Goal: Find specific page/section: Find specific page/section

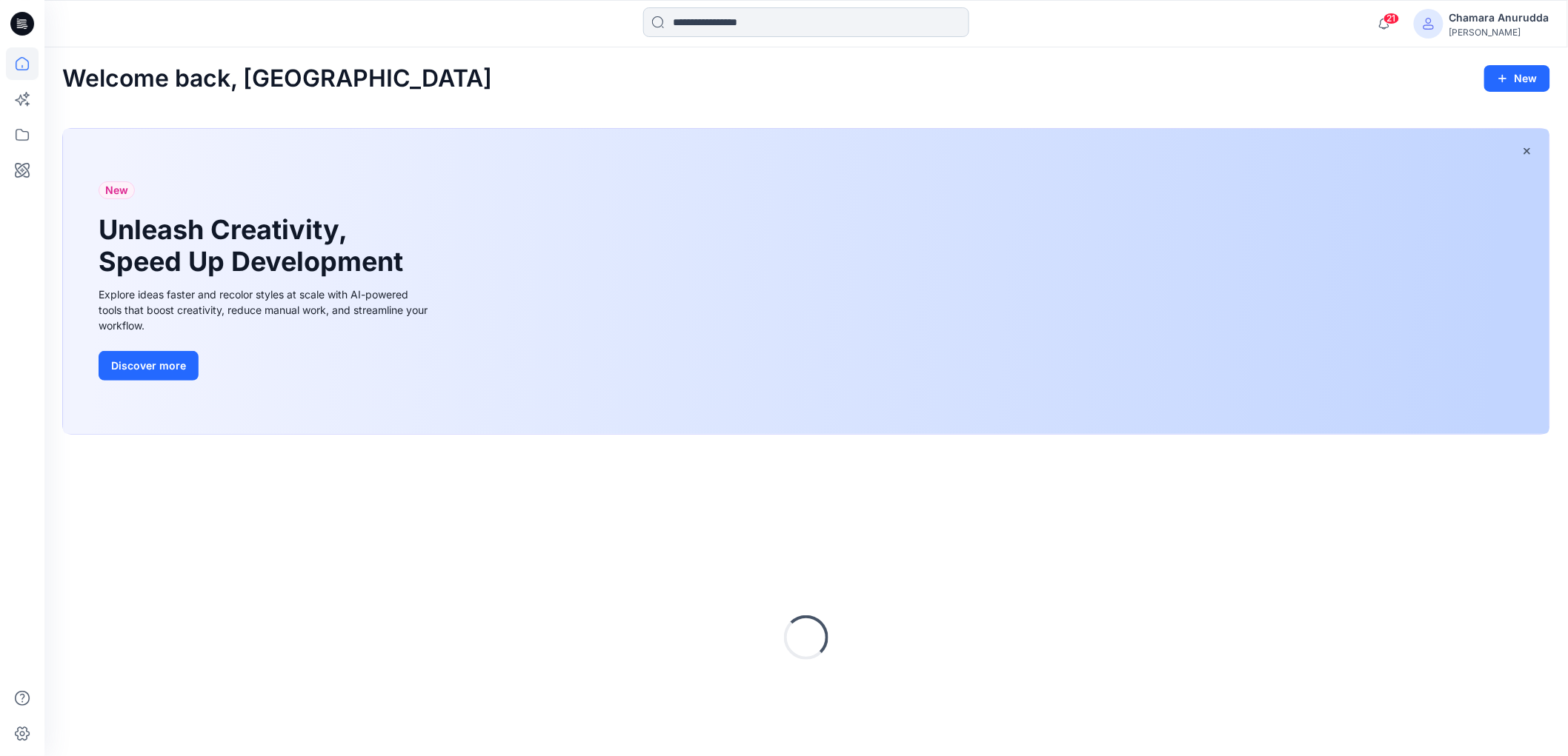
click at [719, 15] on input at bounding box center [806, 22] width 327 height 30
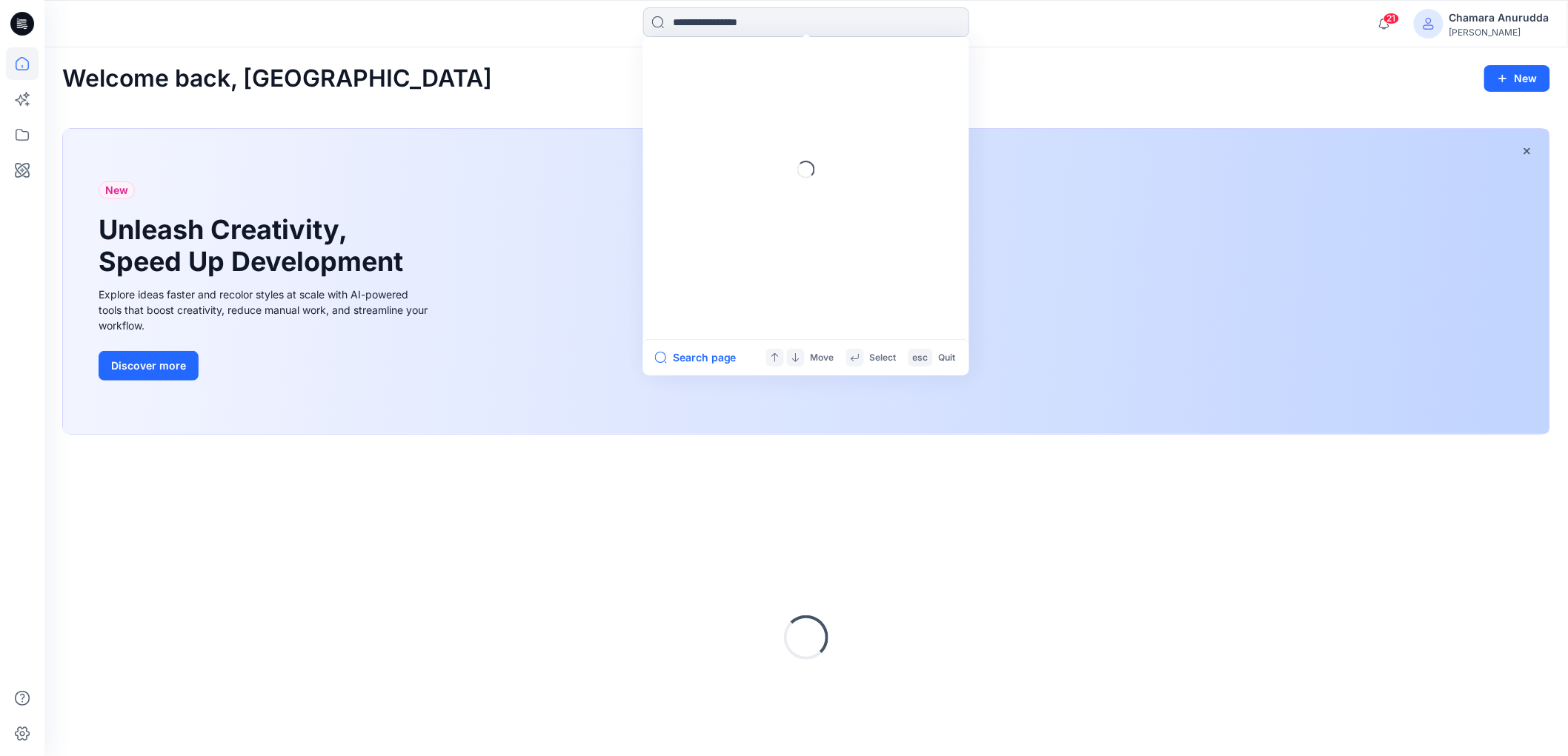
paste input "******"
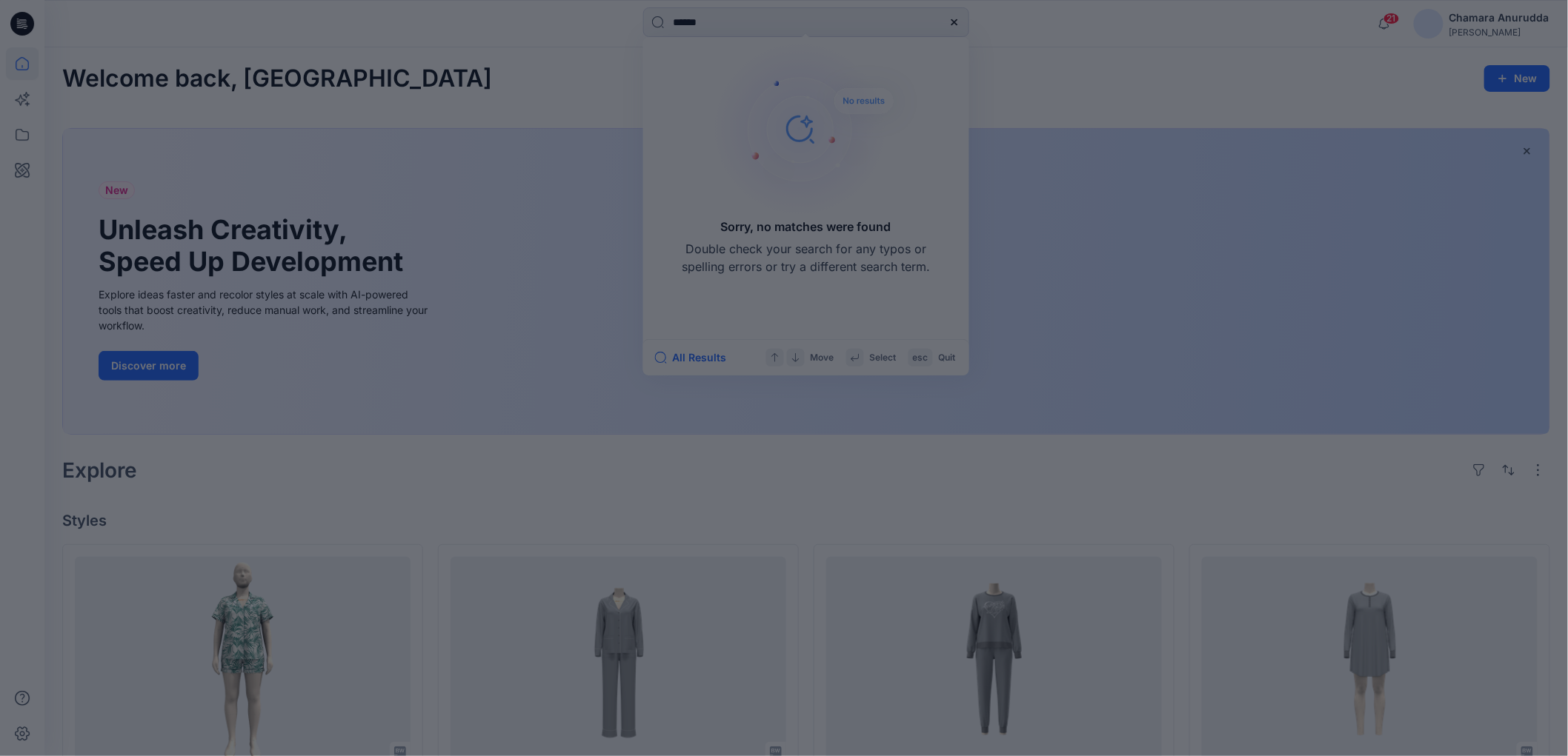
type input "******"
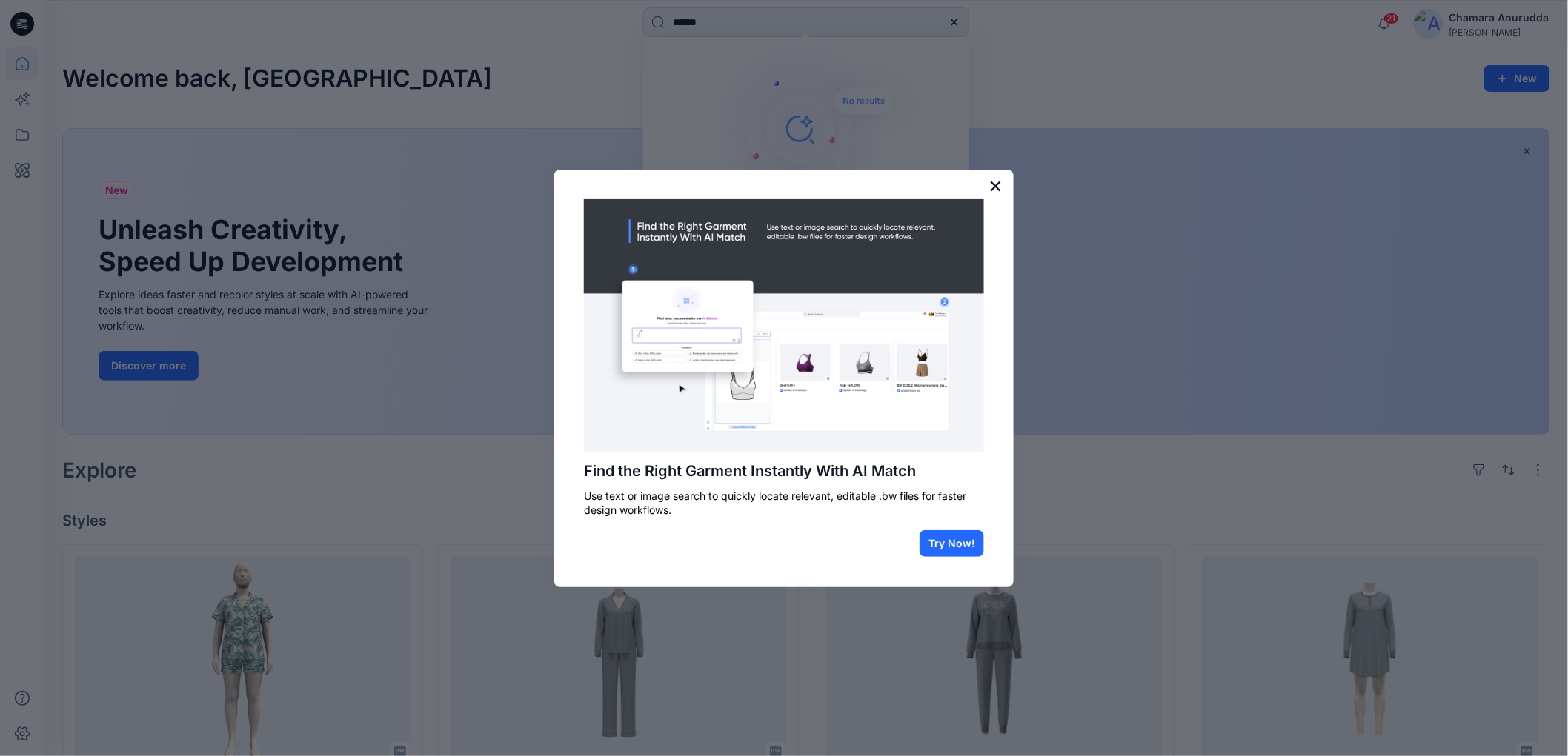
click at [1000, 186] on button "×" at bounding box center [995, 186] width 14 height 24
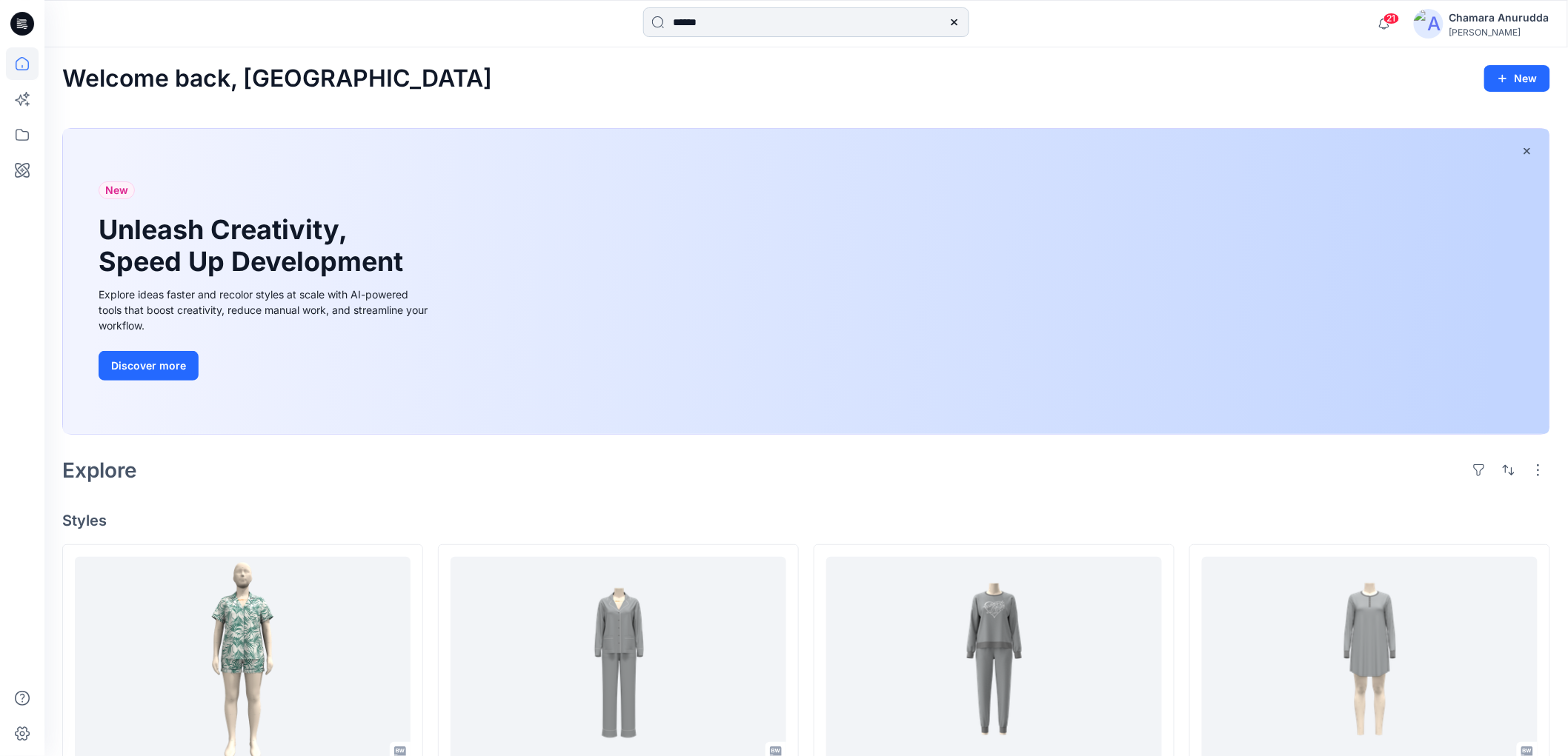
click at [729, 28] on input "******" at bounding box center [806, 22] width 327 height 30
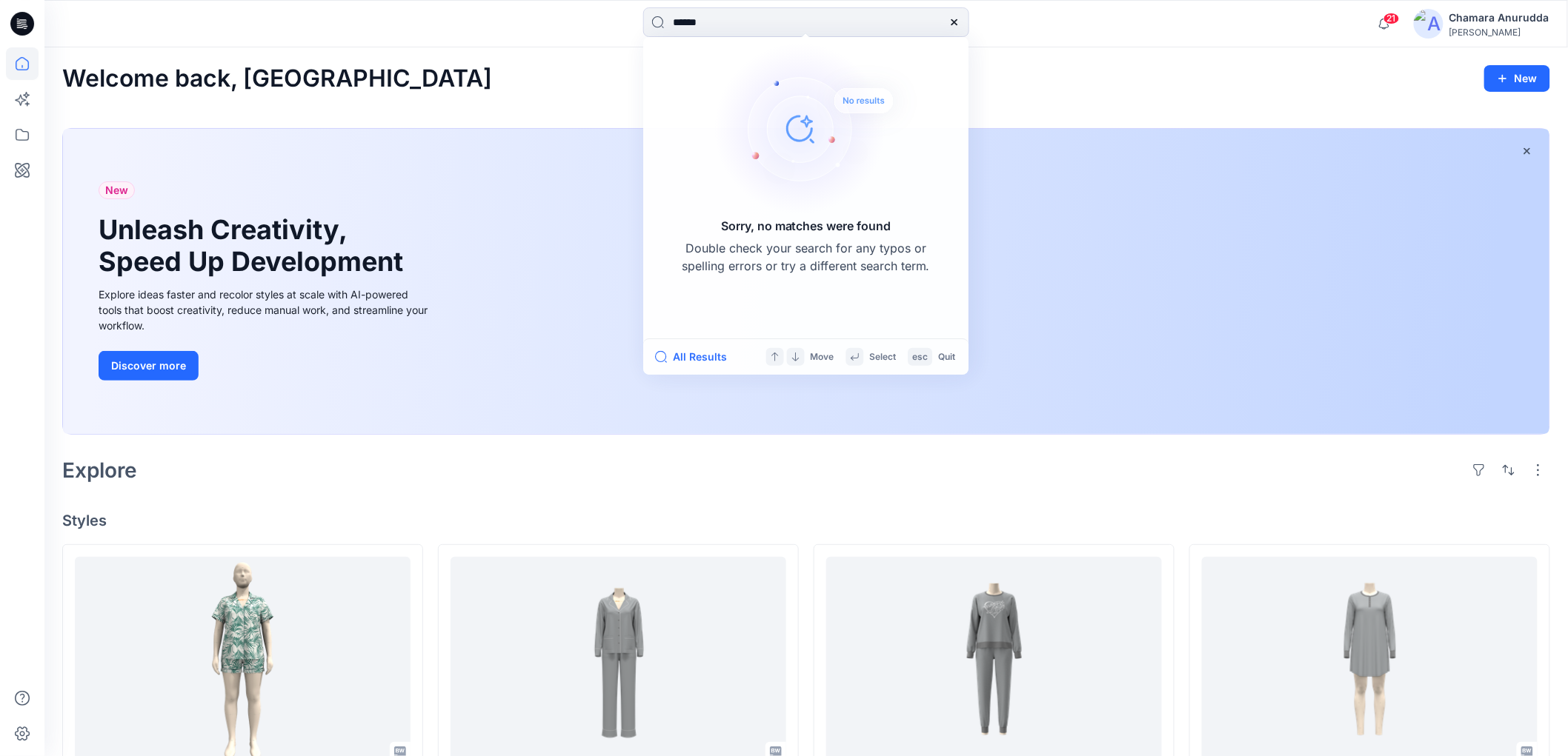
drag, startPoint x: 1163, startPoint y: 57, endPoint x: 1109, endPoint y: 61, distance: 54.1
click at [1157, 60] on div "Welcome back, Chamara New New Unleash Creativity, Speed Up Development Explore …" at bounding box center [806, 769] width 1523 height 1444
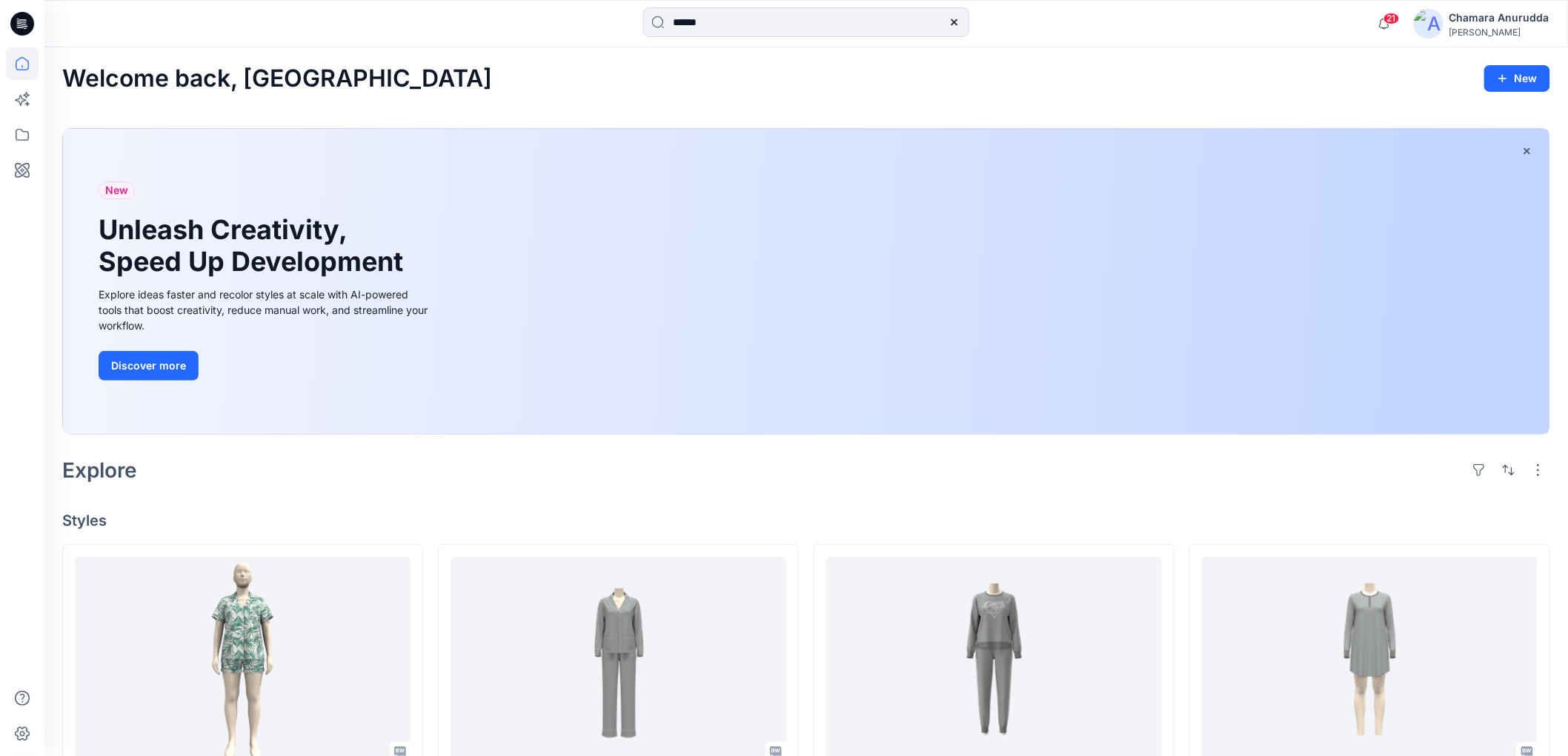
click at [961, 21] on div at bounding box center [955, 22] width 30 height 30
click at [958, 22] on icon at bounding box center [955, 22] width 12 height 12
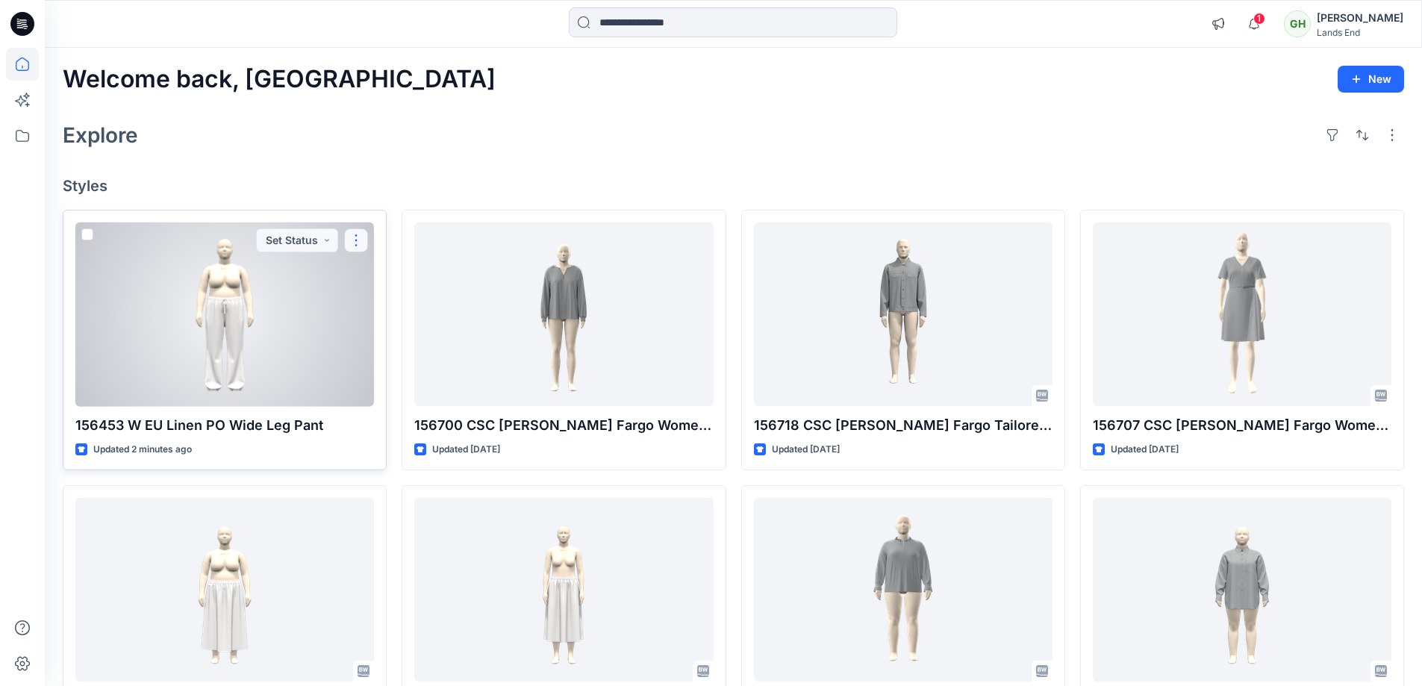
drag, startPoint x: 373, startPoint y: 255, endPoint x: 356, endPoint y: 244, distance: 19.9
click at [356, 244] on button "button" at bounding box center [356, 240] width 24 height 24
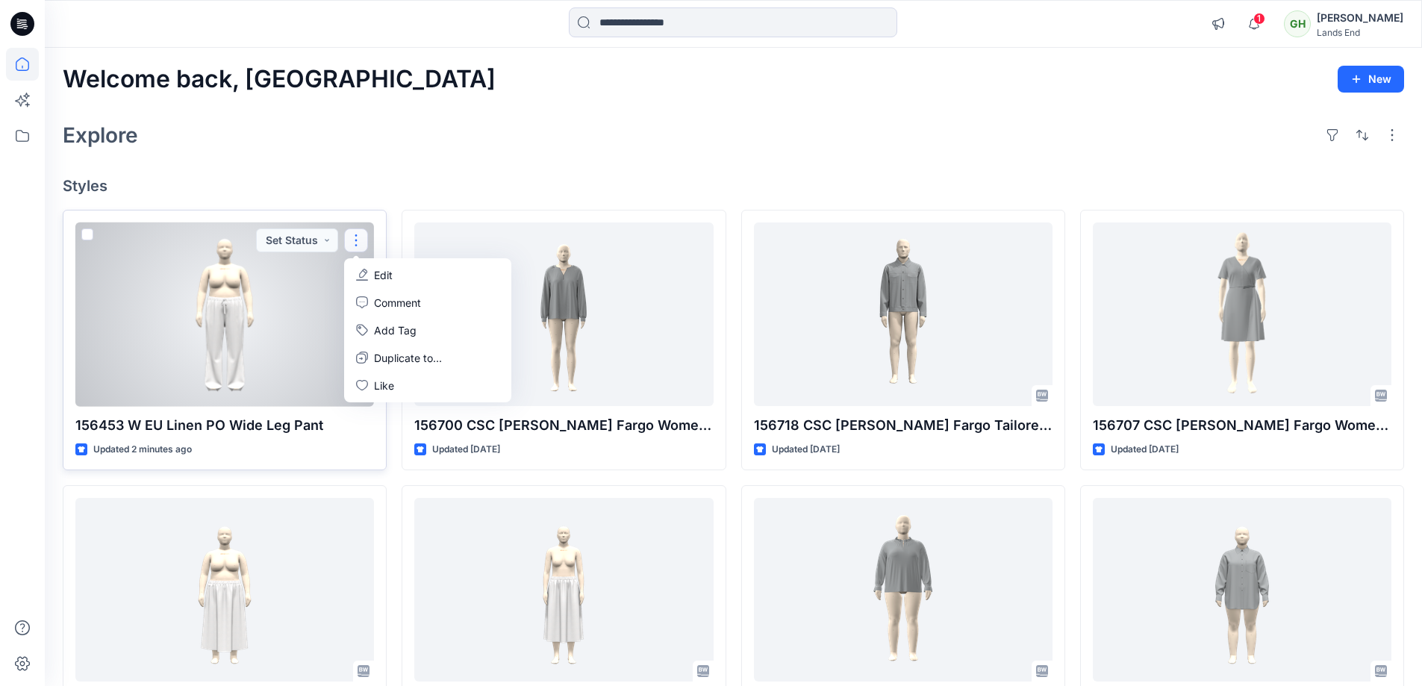
click at [368, 258] on div "Edit Comment Add Tag Duplicate to... Like" at bounding box center [427, 330] width 167 height 144
click at [370, 264] on button "Edit" at bounding box center [427, 275] width 161 height 28
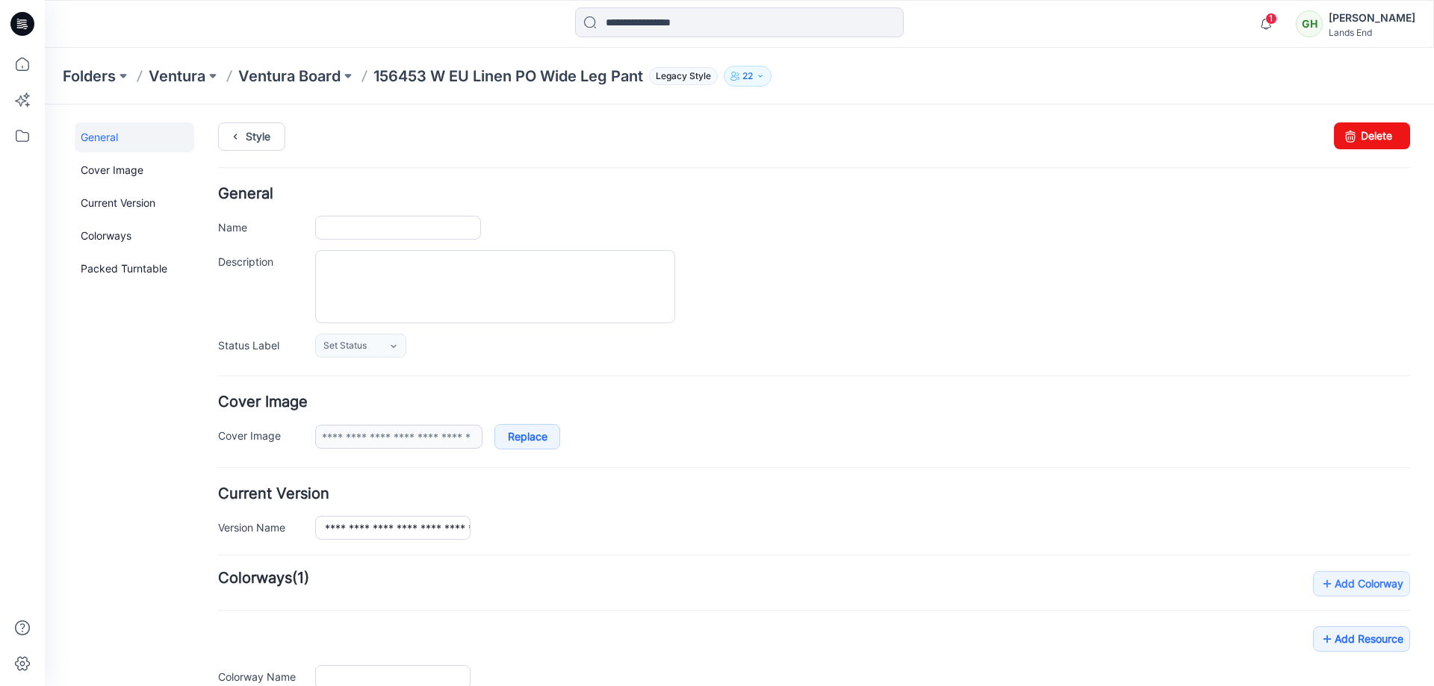
type input "**********"
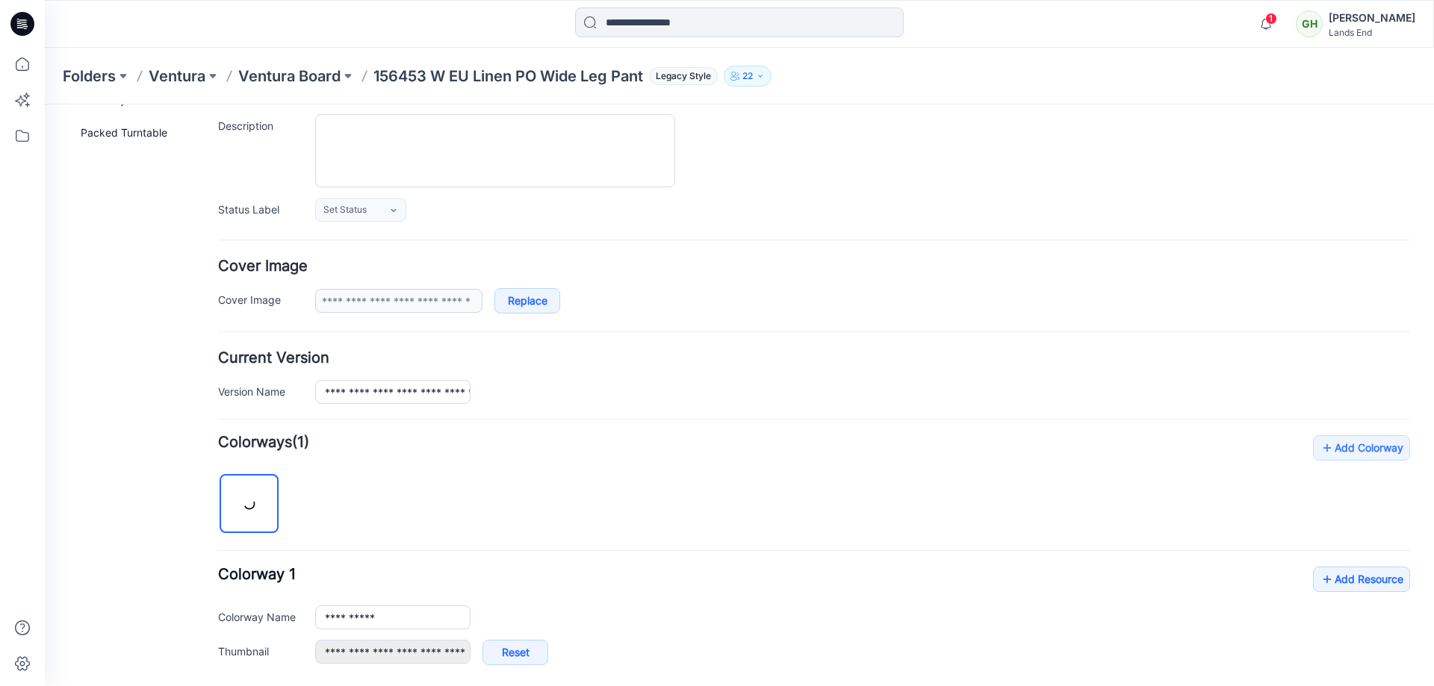
scroll to position [376, 0]
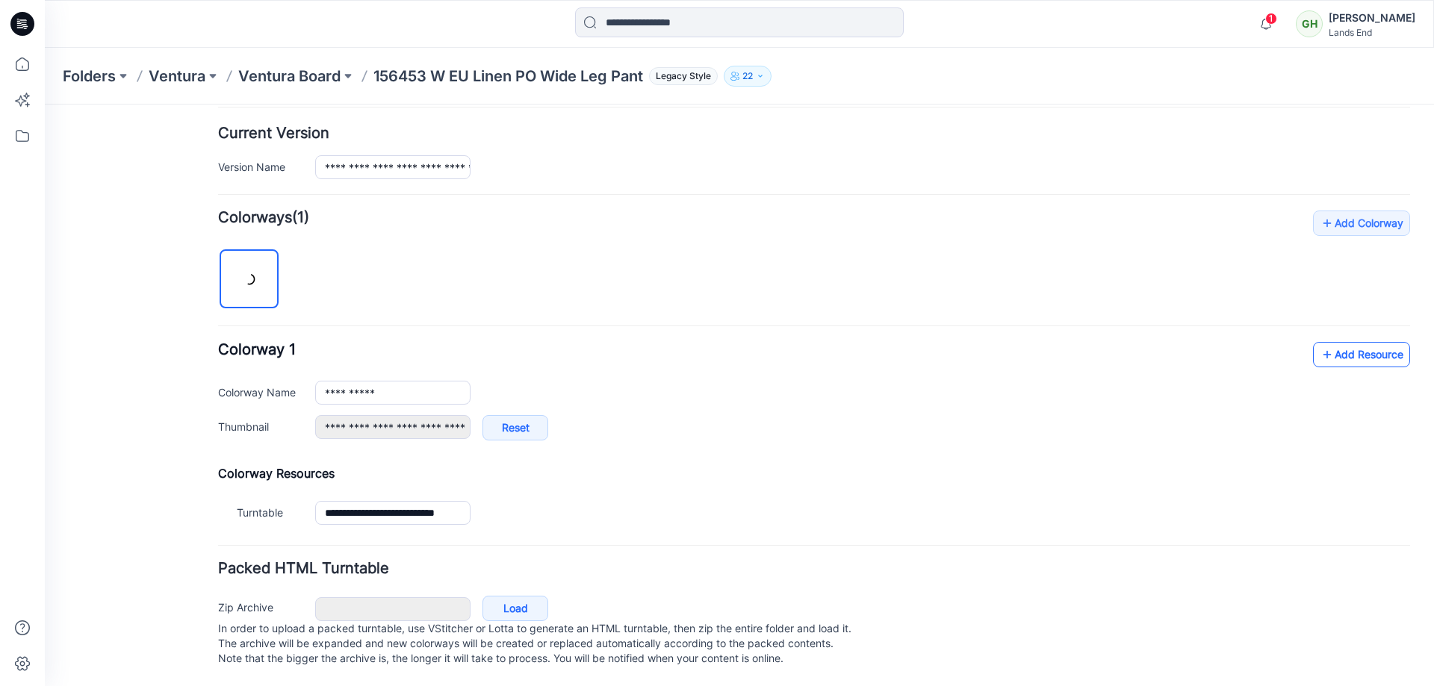
click at [1325, 342] on link "Add Resource" at bounding box center [1361, 354] width 97 height 25
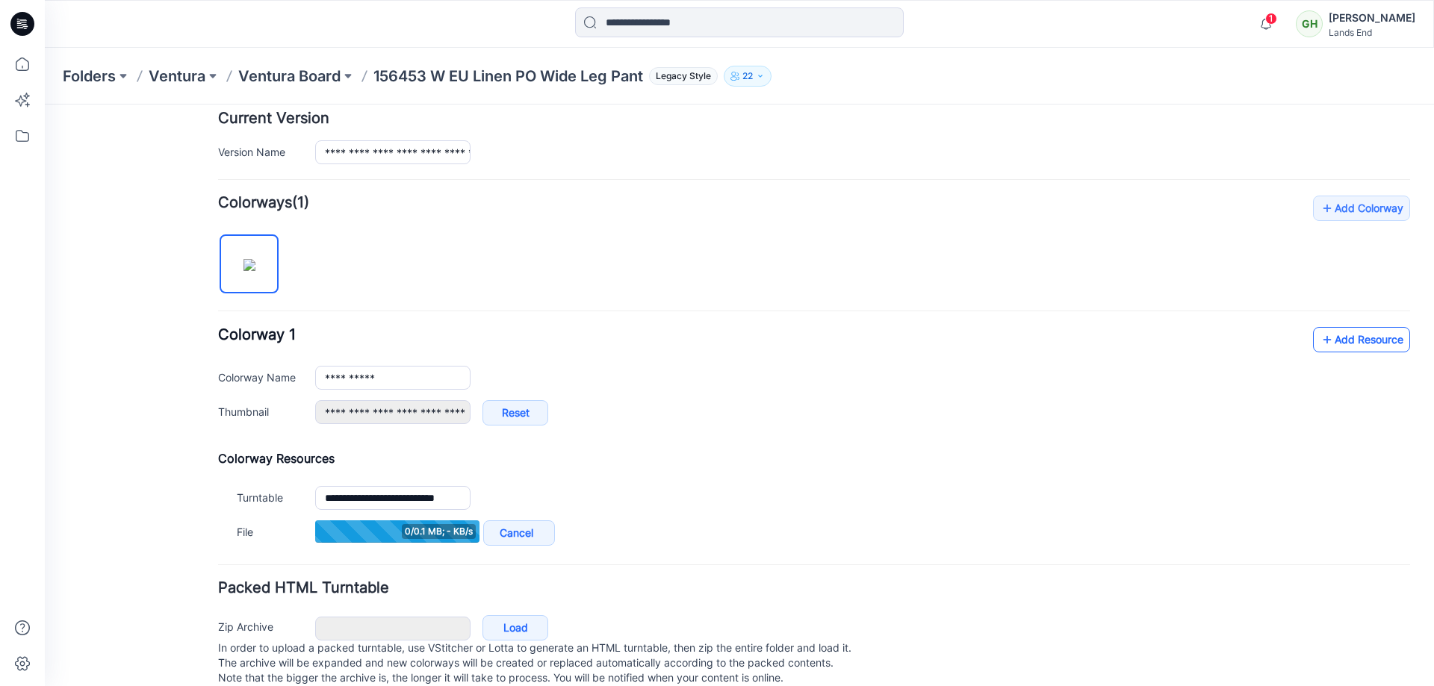
click at [1322, 342] on link "Add Resource" at bounding box center [1361, 339] width 97 height 25
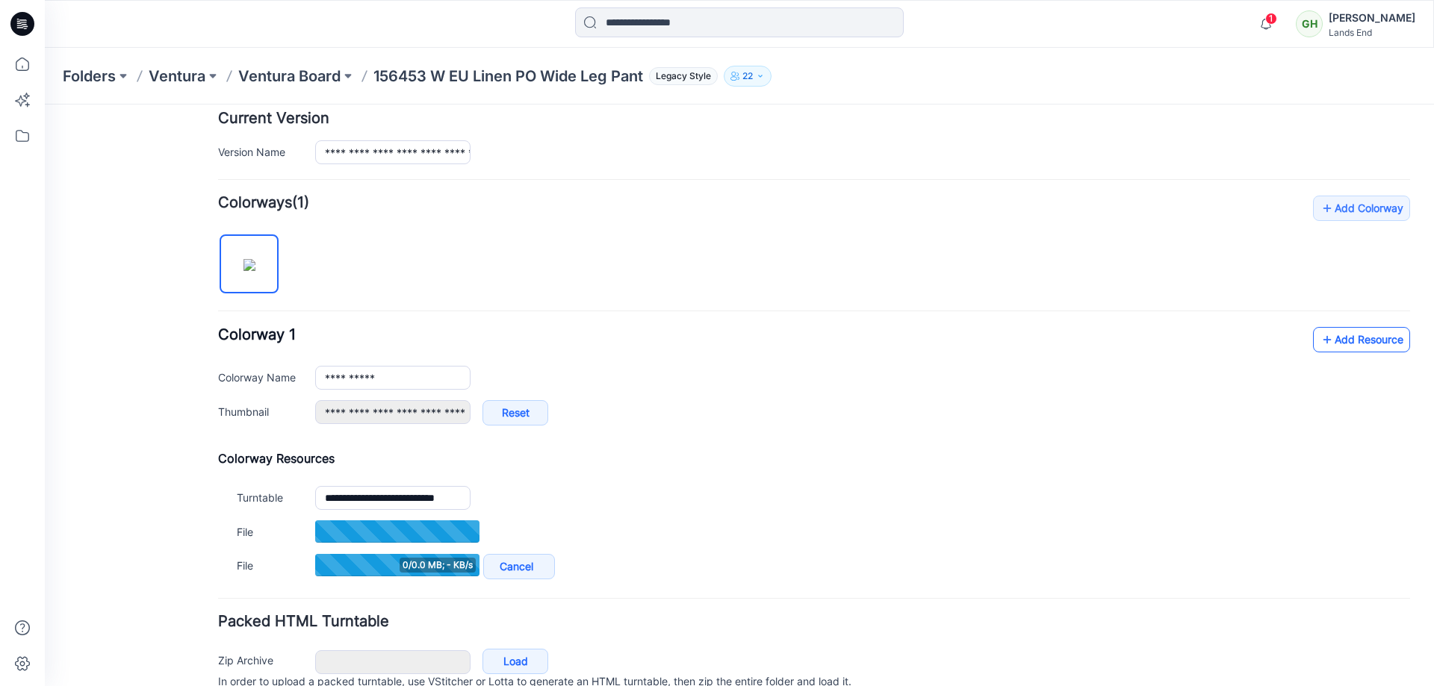
click at [1371, 335] on link "Add Resource" at bounding box center [1361, 339] width 97 height 25
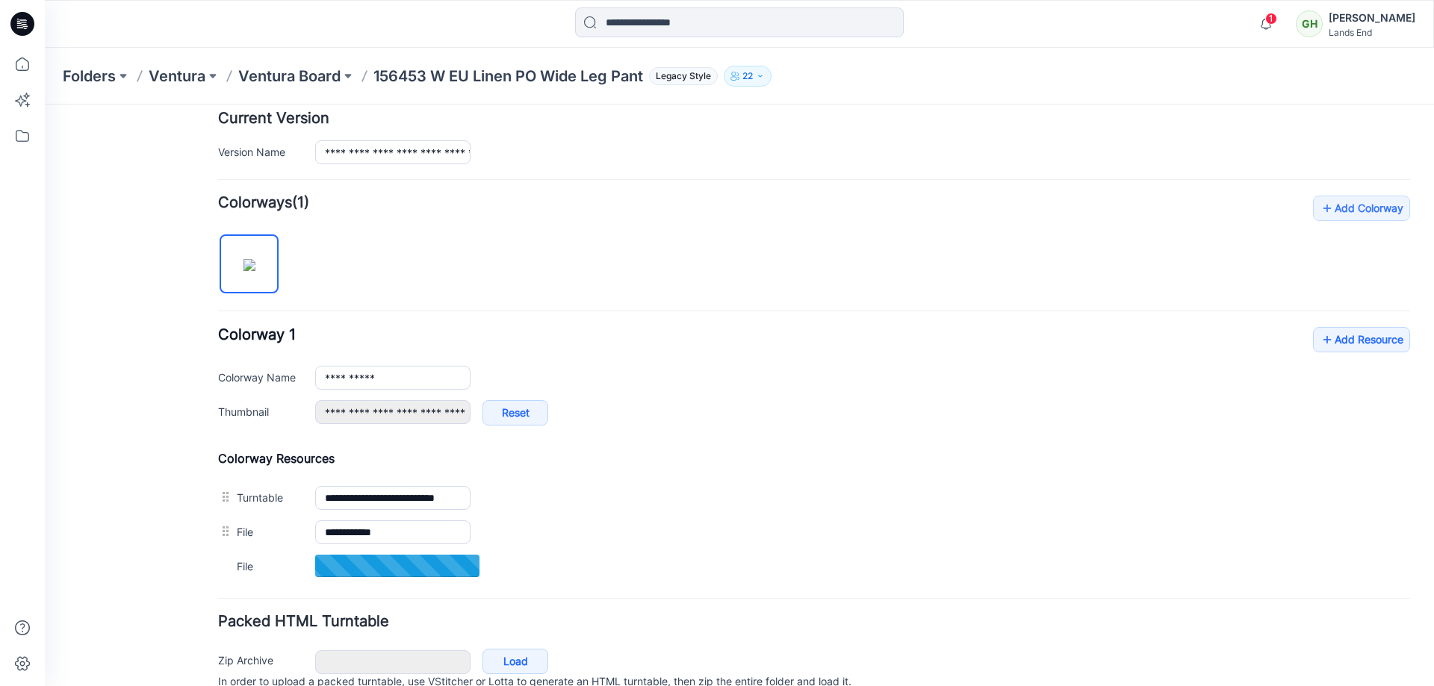
click at [1298, 341] on div "**********" at bounding box center [814, 383] width 1192 height 113
click at [1313, 341] on link "Add Resource" at bounding box center [1361, 339] width 97 height 25
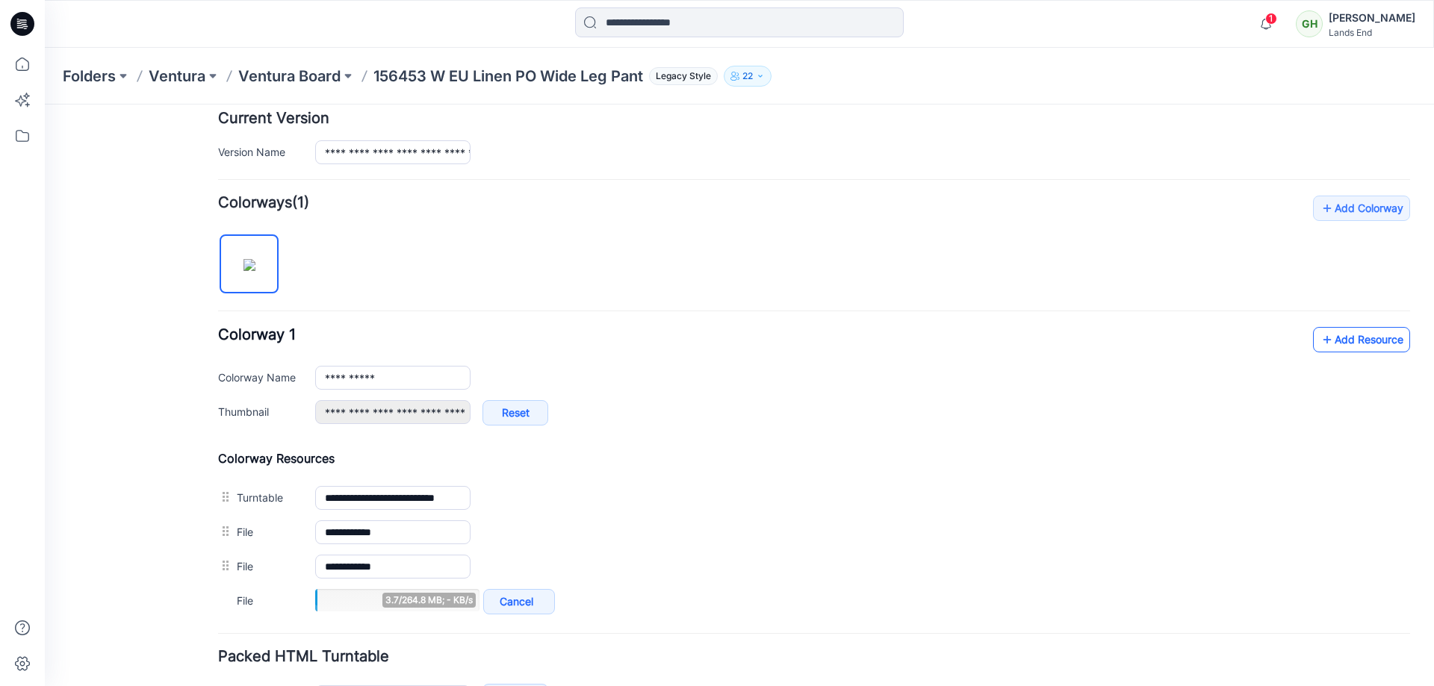
click at [1331, 337] on link "Add Resource" at bounding box center [1361, 339] width 97 height 25
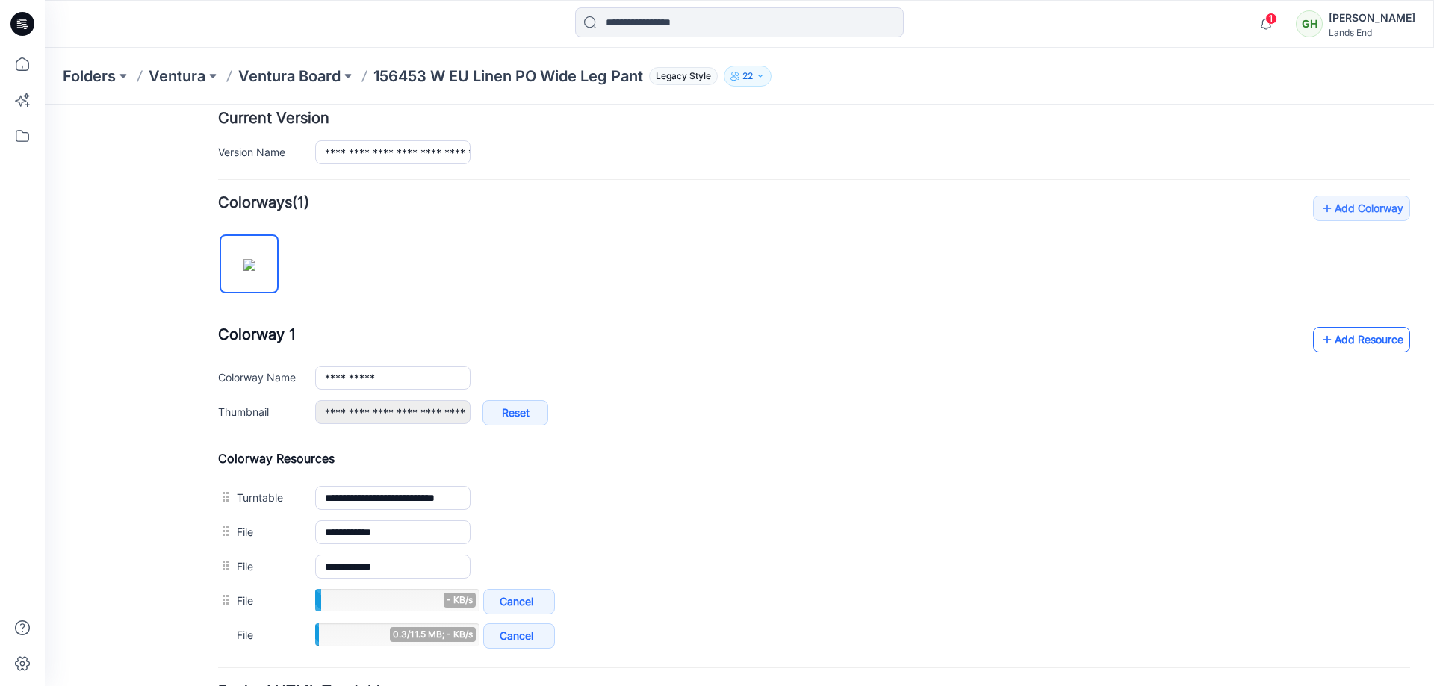
click at [1328, 340] on link "Add Resource" at bounding box center [1361, 339] width 97 height 25
click at [1366, 337] on link "Add Resource" at bounding box center [1361, 339] width 97 height 25
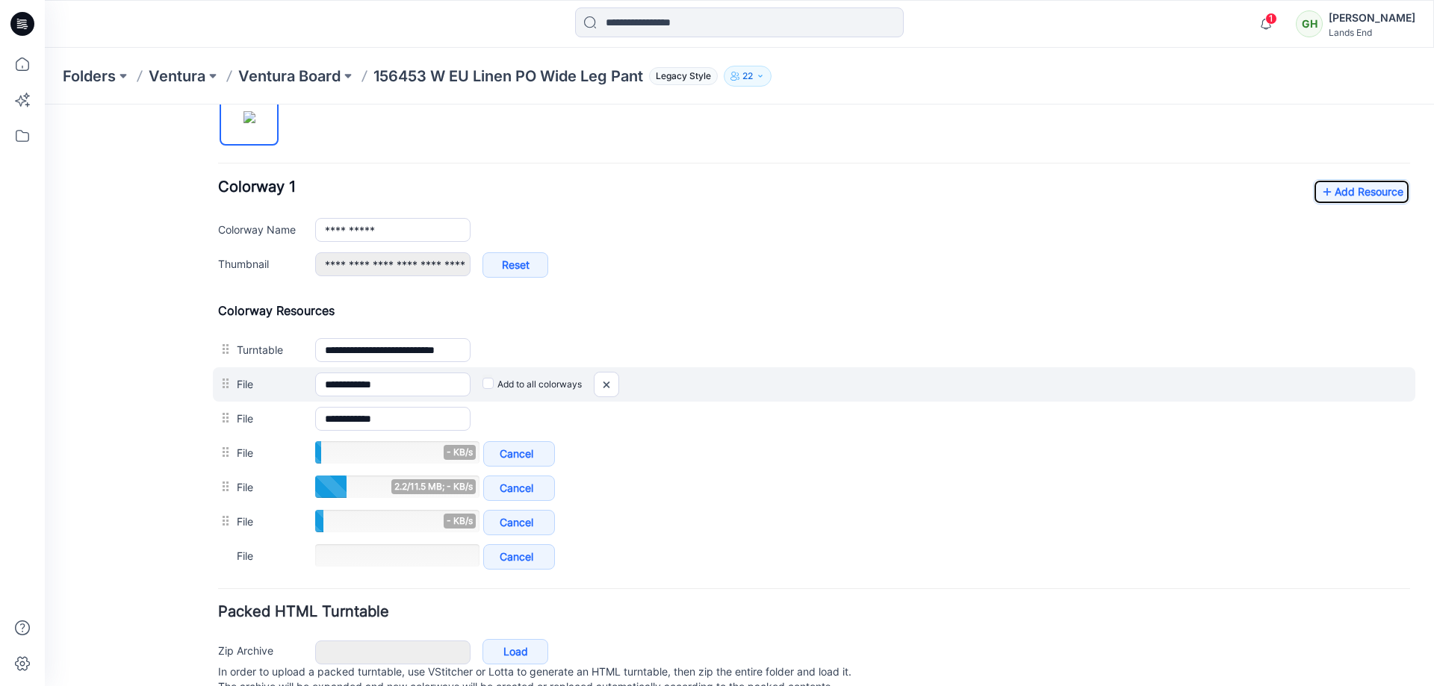
scroll to position [525, 0]
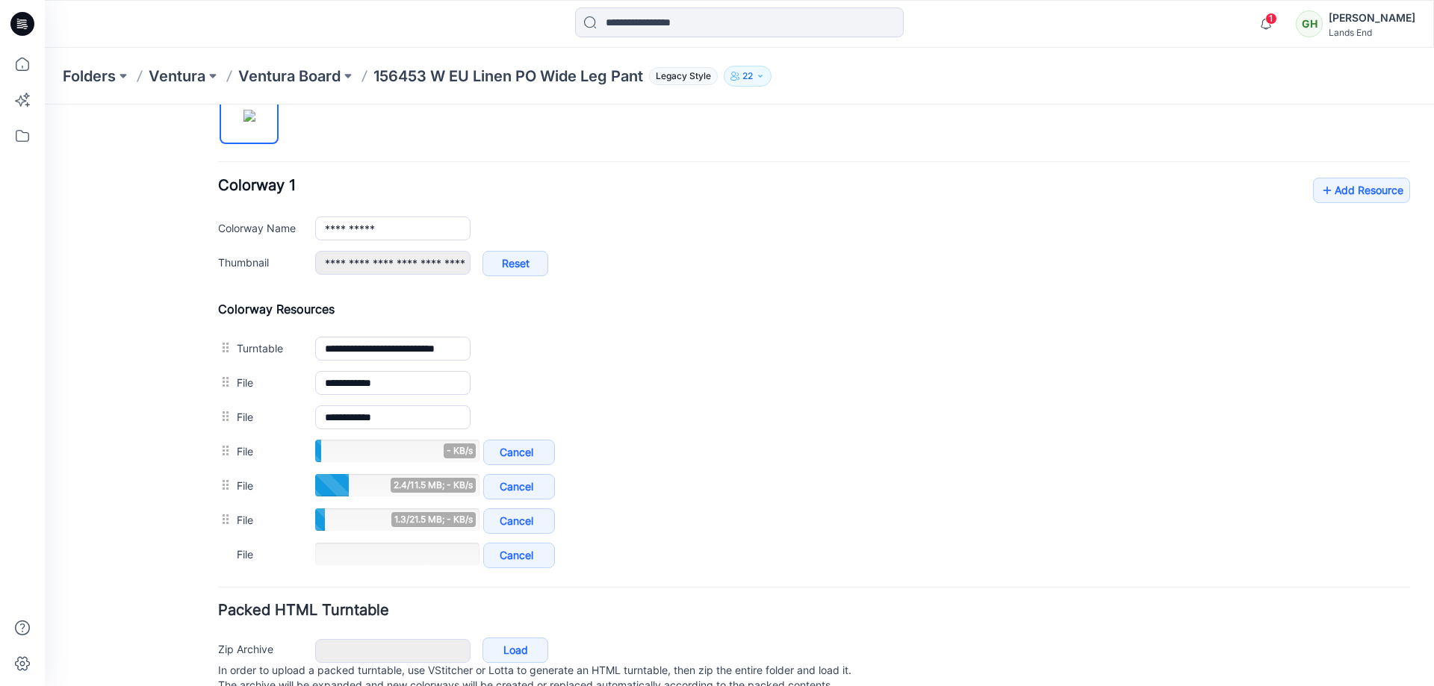
click at [1402, 192] on div "**********" at bounding box center [730, 154] width 1371 height 1148
click at [1367, 182] on link "Add Resource" at bounding box center [1361, 190] width 97 height 25
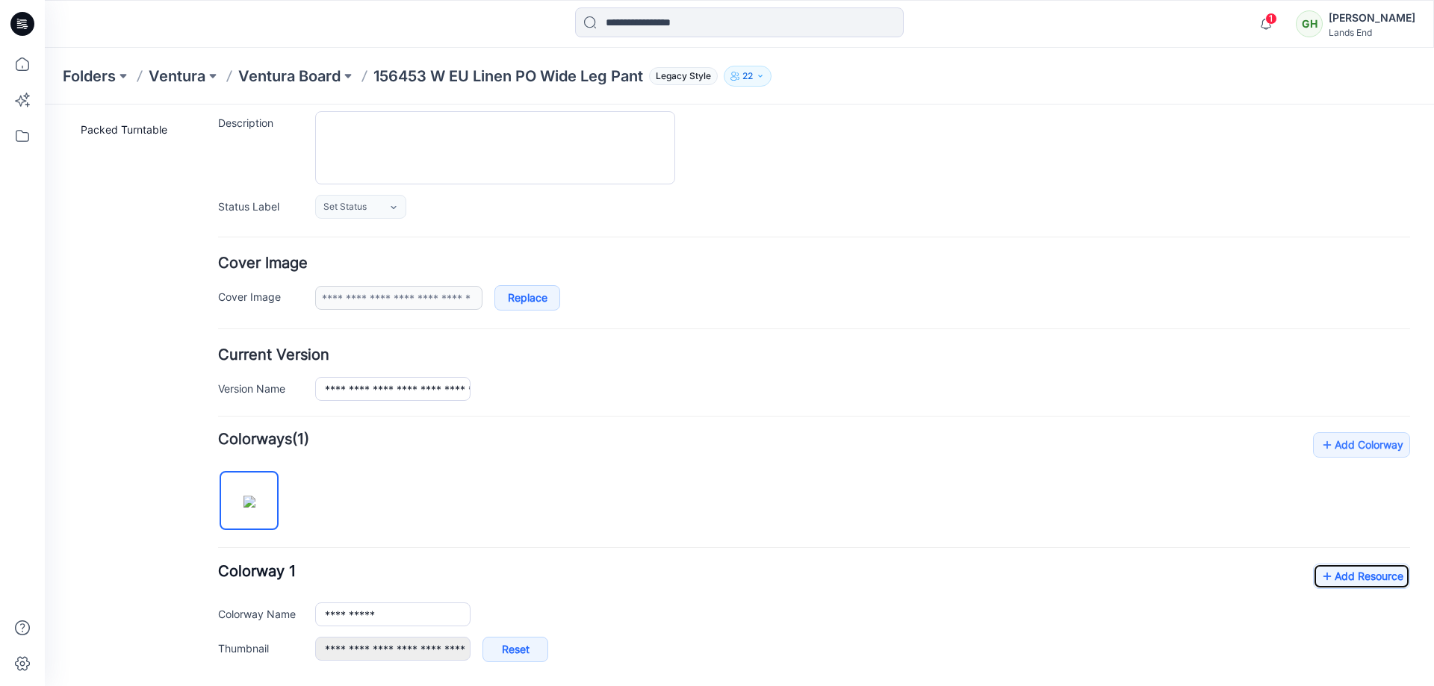
scroll to position [0, 0]
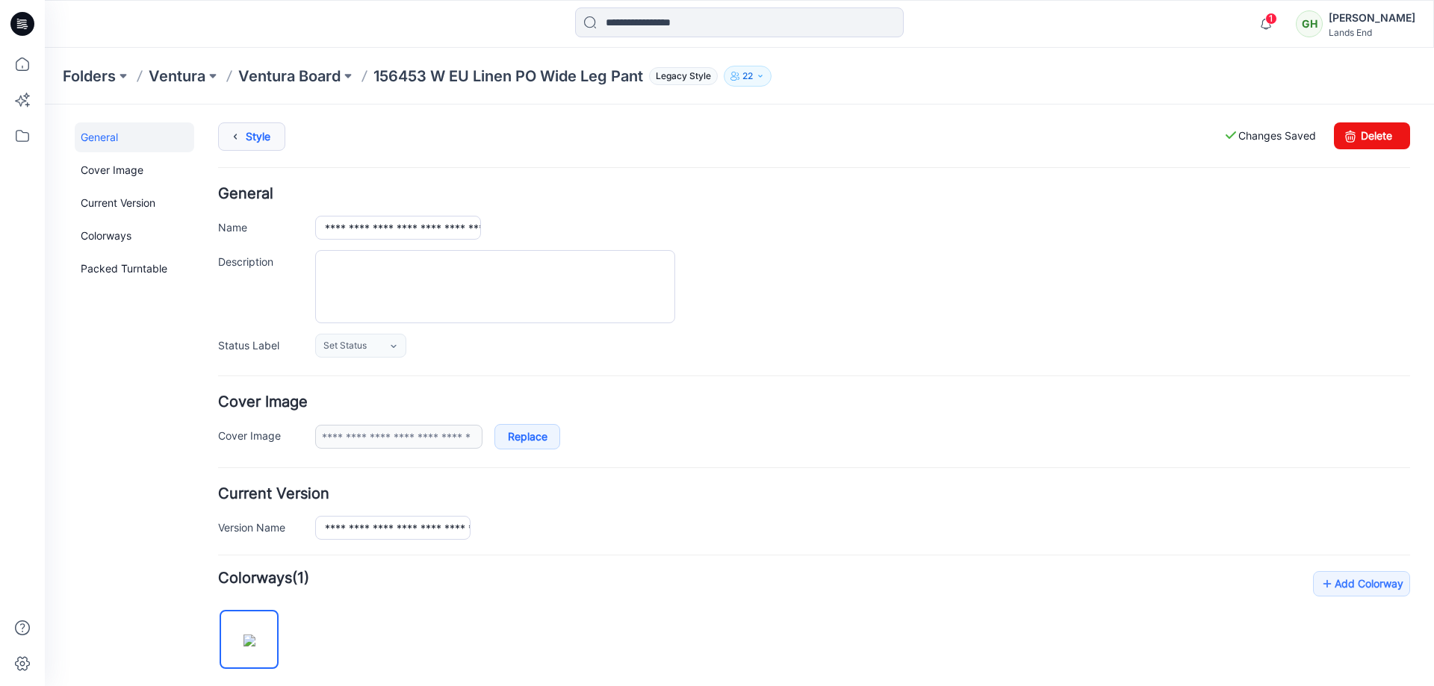
click at [230, 147] on icon at bounding box center [235, 136] width 21 height 27
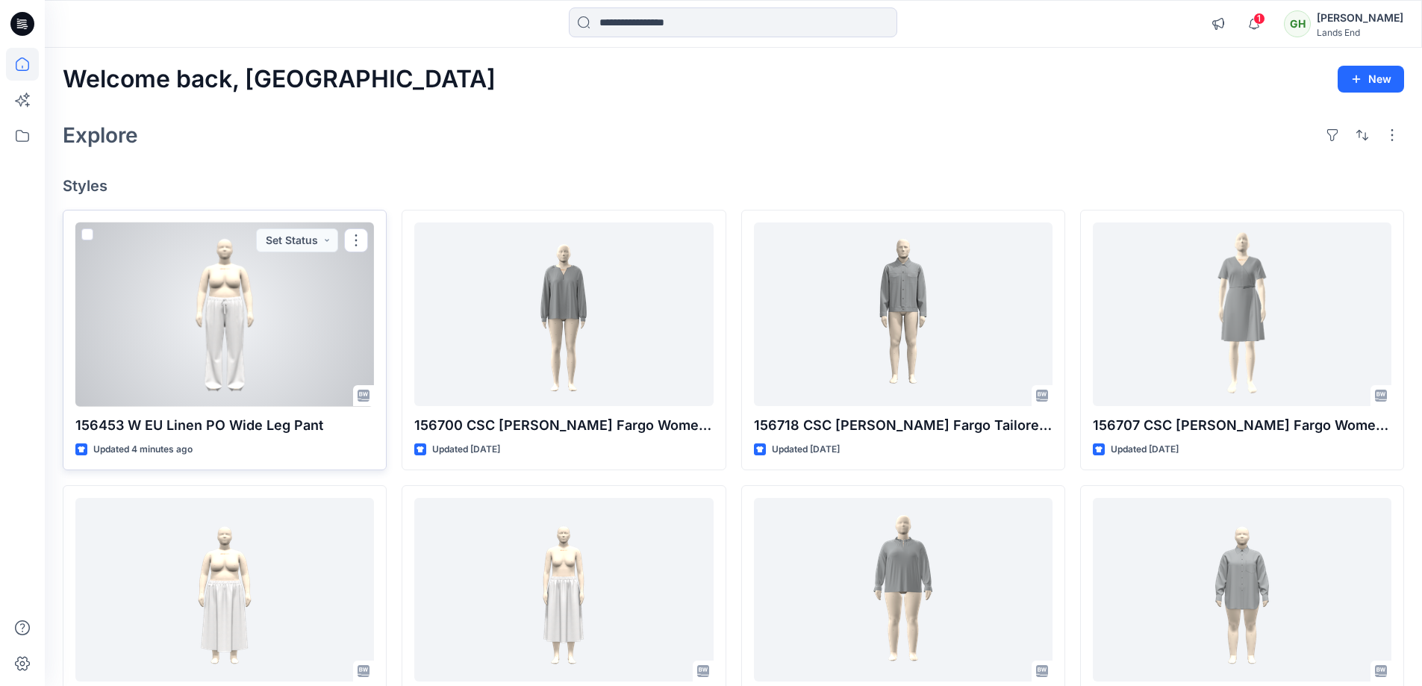
click at [213, 339] on div at bounding box center [224, 315] width 299 height 184
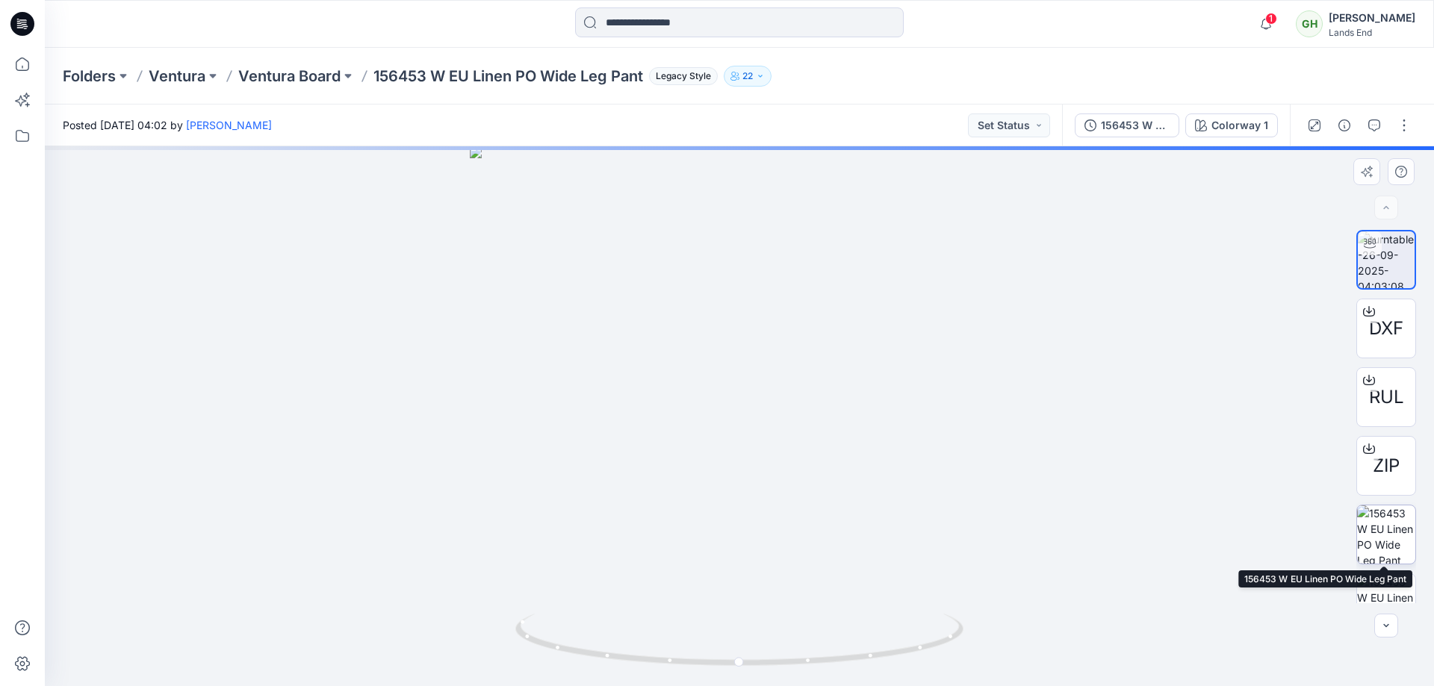
scroll to position [99, 0]
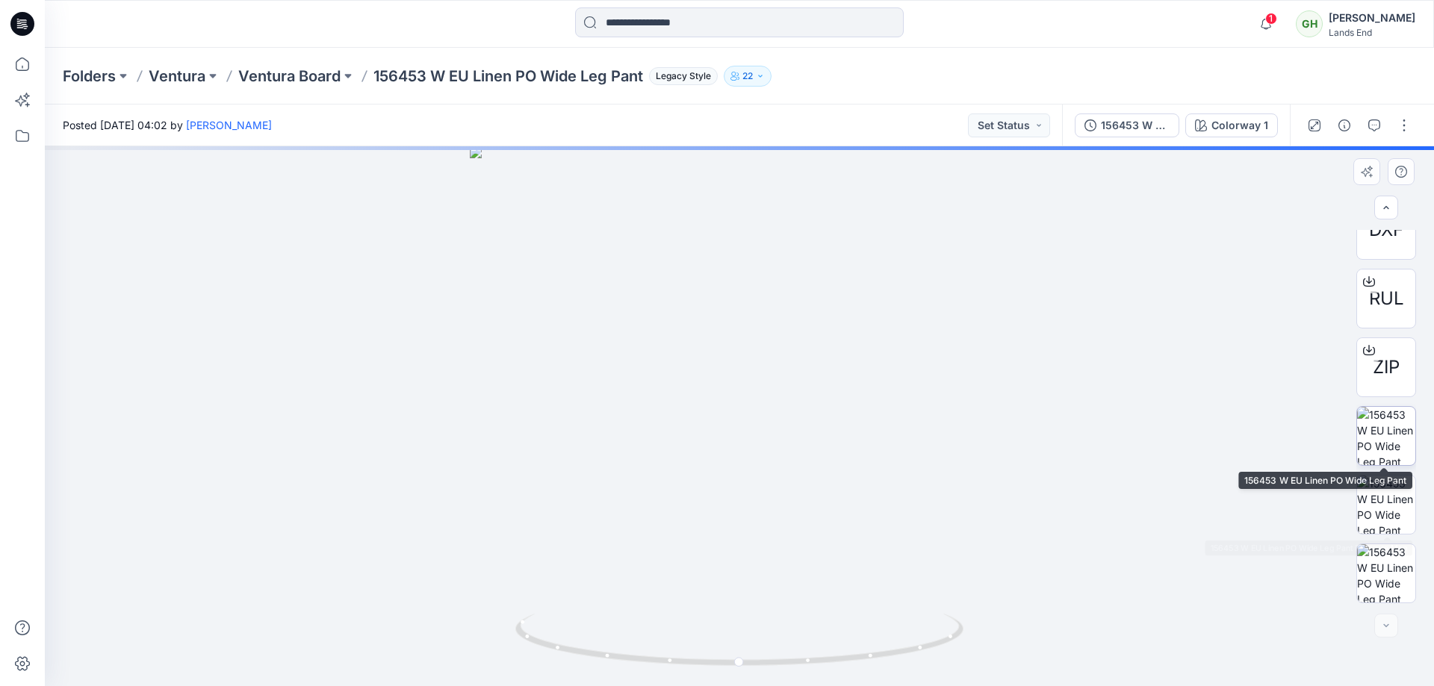
click at [1381, 435] on img at bounding box center [1386, 436] width 58 height 58
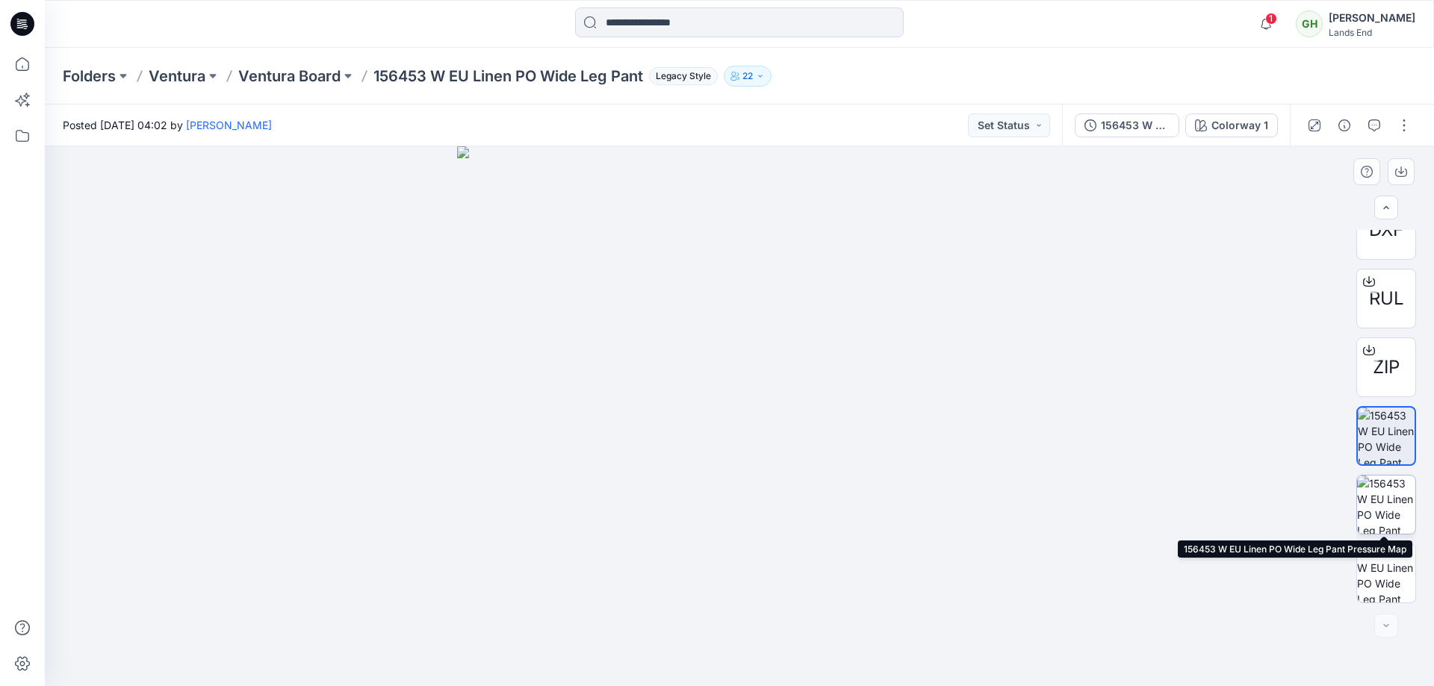
click at [1398, 506] on img at bounding box center [1386, 505] width 58 height 58
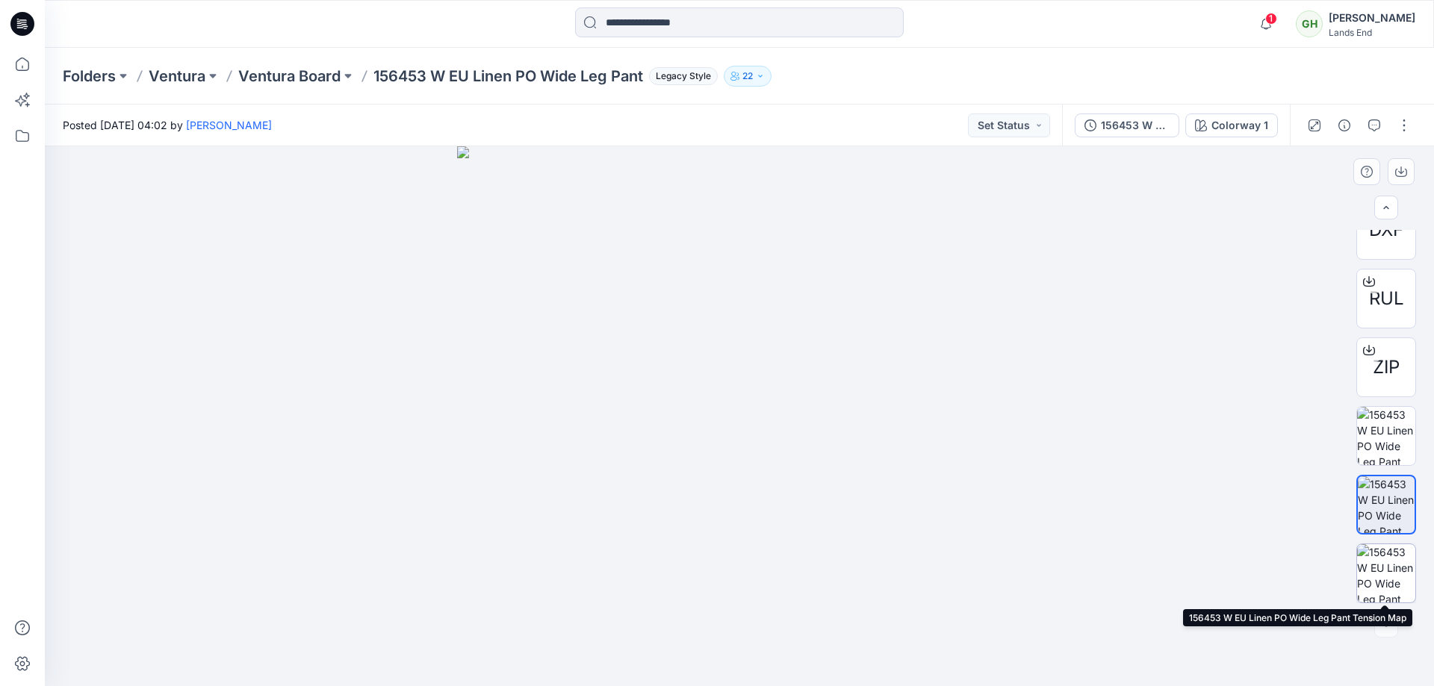
click at [1392, 563] on img at bounding box center [1386, 573] width 58 height 58
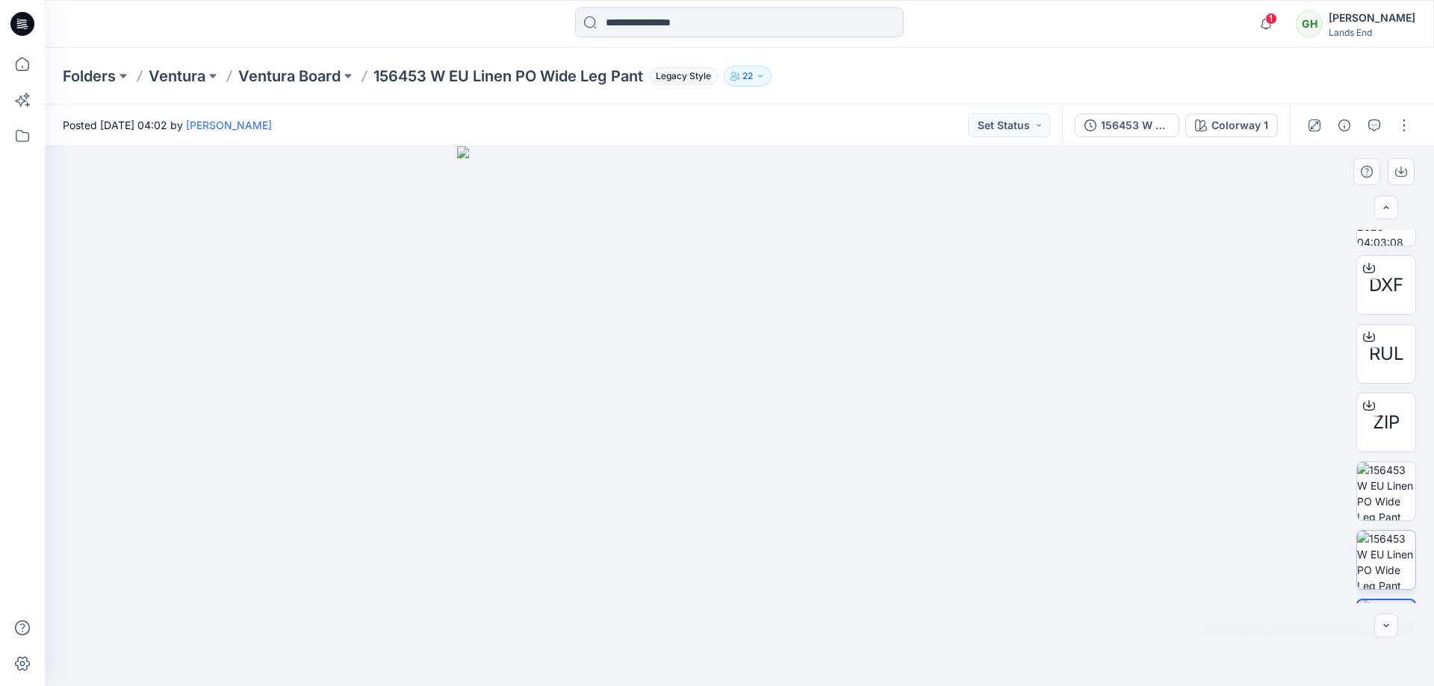
scroll to position [0, 0]
click at [1372, 255] on img at bounding box center [1386, 260] width 58 height 58
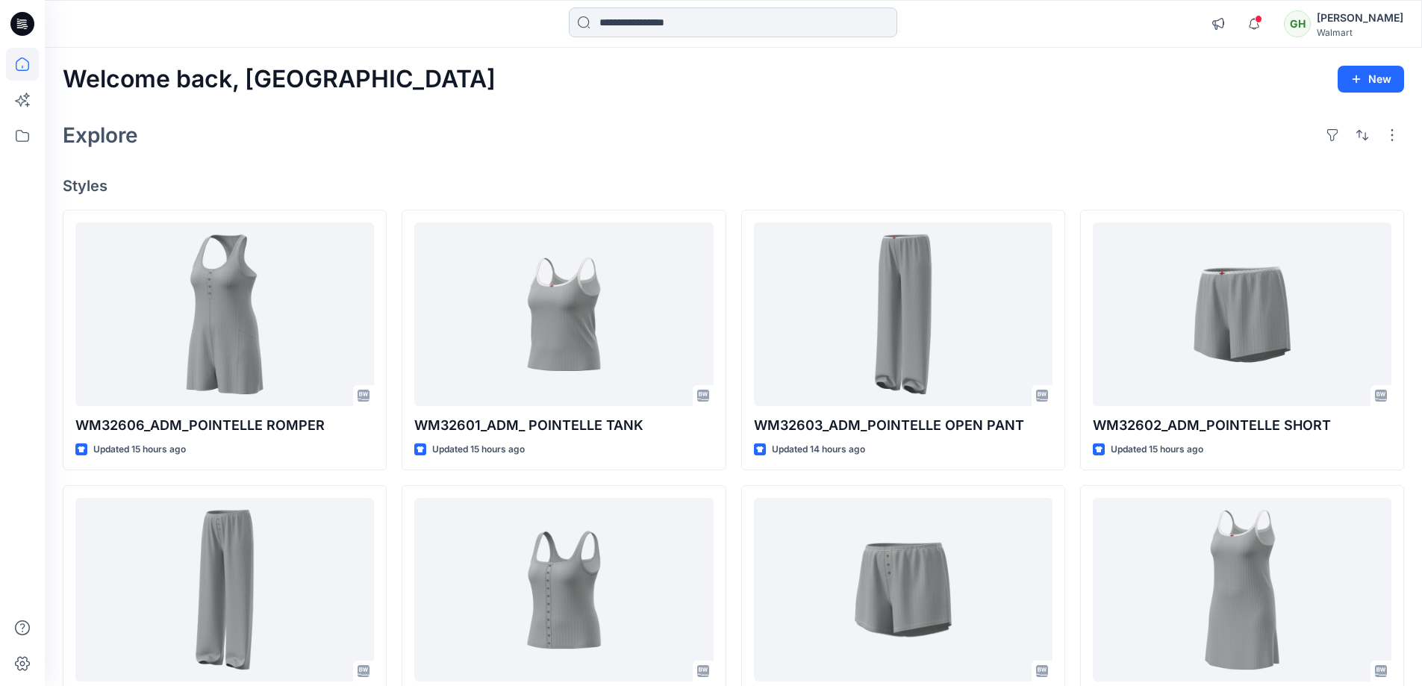
click at [637, 29] on input at bounding box center [733, 22] width 329 height 30
paste input "**********"
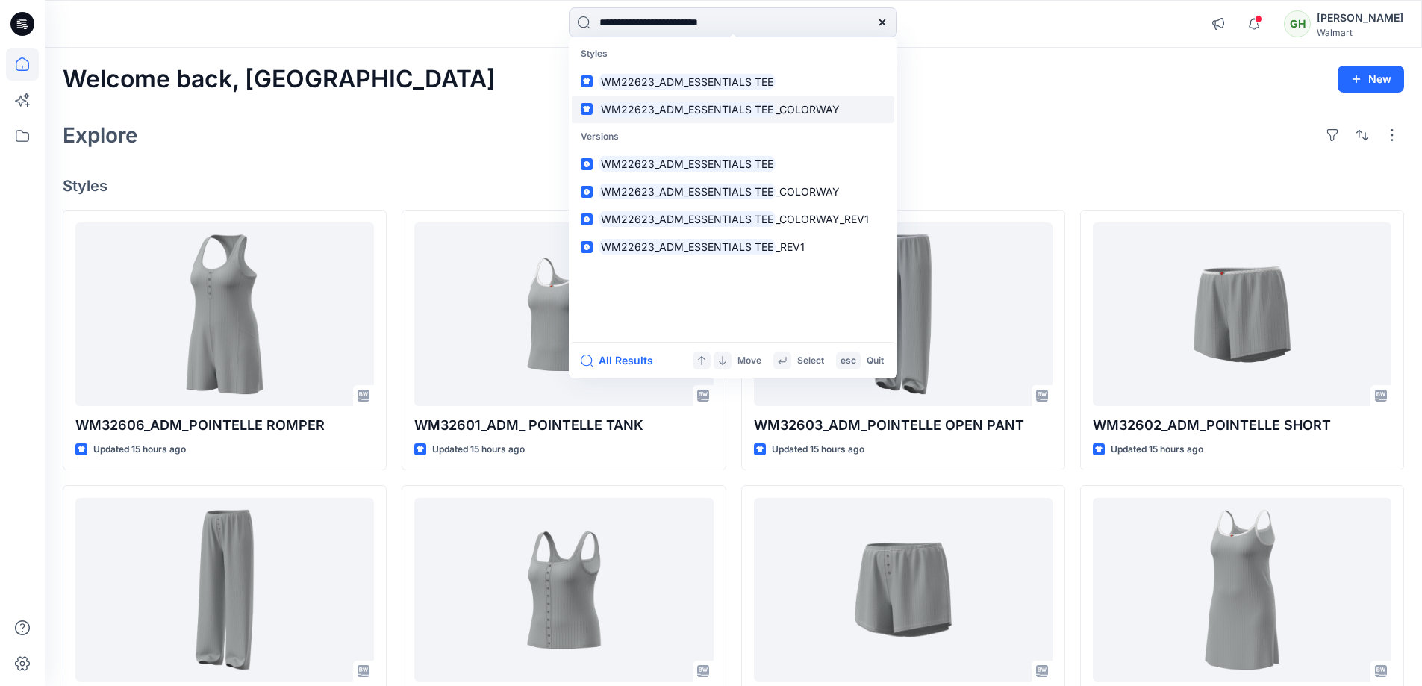
type input "**********"
click at [731, 108] on mark "WM22623_ADM_ESSENTIALS TEE" at bounding box center [687, 109] width 177 height 17
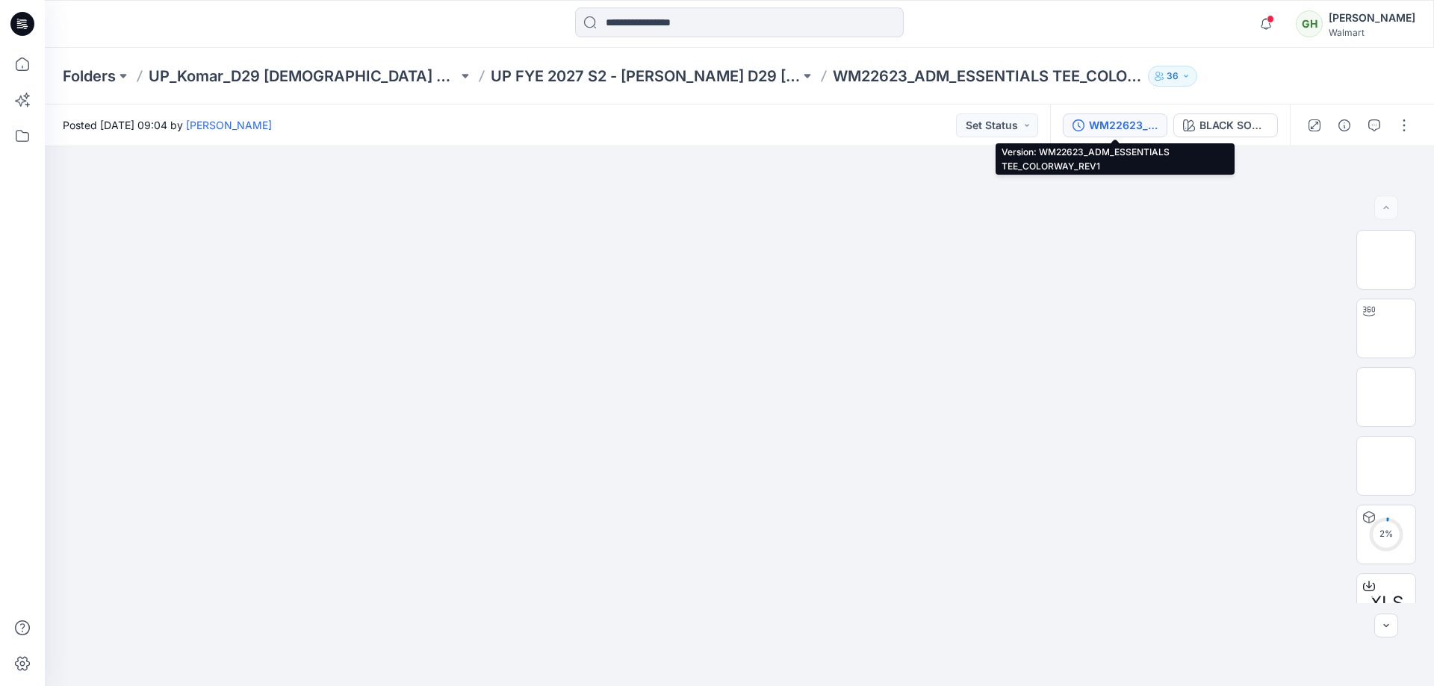
click at [1118, 123] on div "WM22623_ADM_ESSENTIALS TEE_COLORWAY_REV1" at bounding box center [1123, 125] width 69 height 16
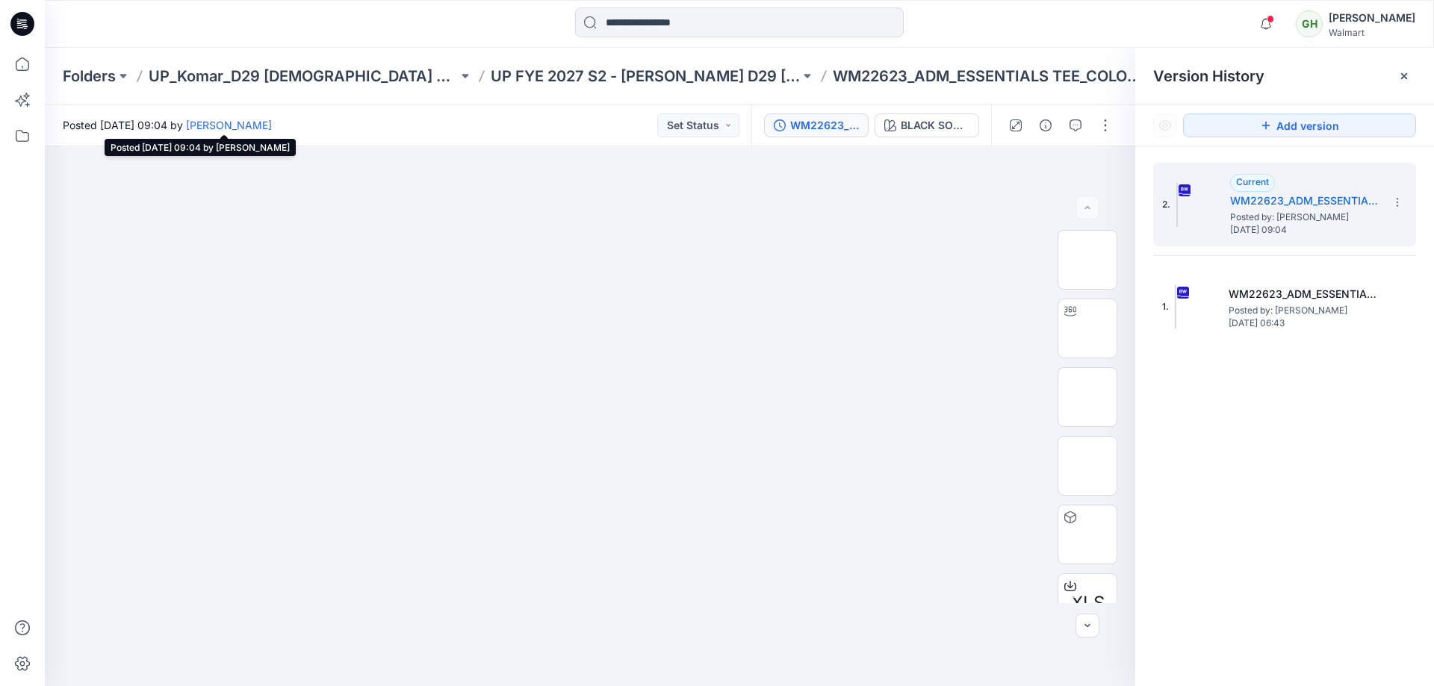
drag, startPoint x: 136, startPoint y: 122, endPoint x: 264, endPoint y: 123, distance: 128.4
click at [264, 123] on span "Posted Friday, September 19, 2025 09:04 by Gayan Hettiarachchi" at bounding box center [167, 125] width 209 height 16
click at [196, 122] on span "Posted Friday, September 19, 2025 09:04 by Gayan Hettiarachchi" at bounding box center [167, 125] width 209 height 16
drag, startPoint x: 136, startPoint y: 125, endPoint x: 234, endPoint y: 123, distance: 97.8
click at [234, 123] on span "Posted Friday, September 19, 2025 09:04 by Gayan Hettiarachchi" at bounding box center [167, 125] width 209 height 16
